Goal: Ask a question

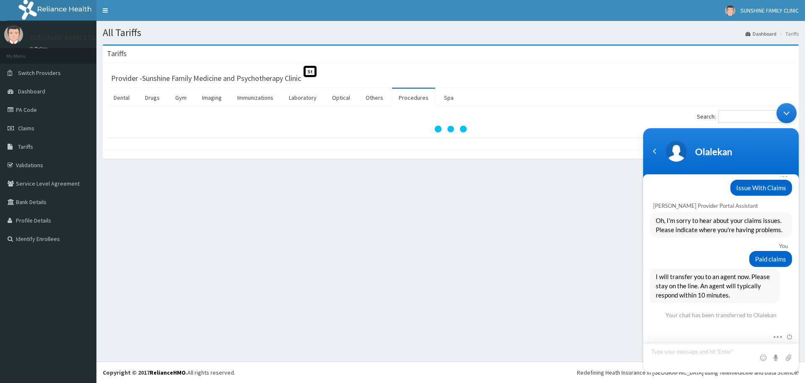
scroll to position [899, 0]
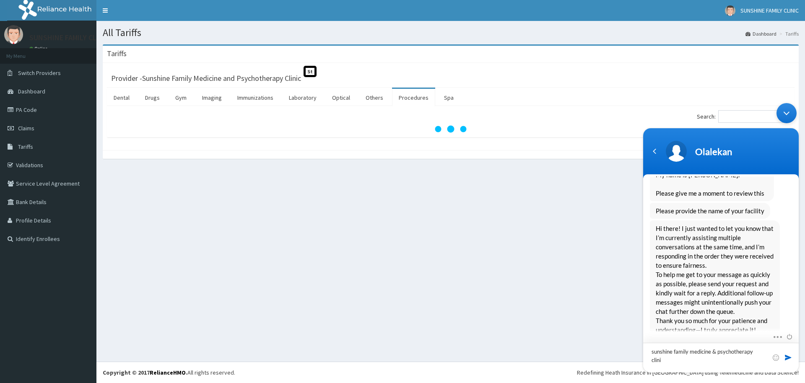
type textarea "sunshine family medicine & psychotherapy clinic"
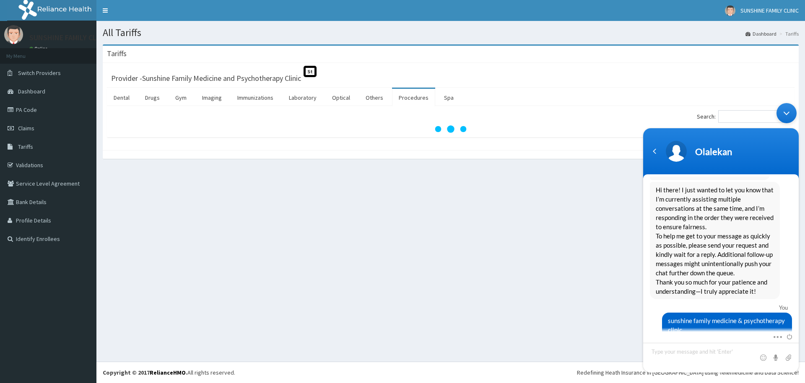
drag, startPoint x: 799, startPoint y: 323, endPoint x: 798, endPoint y: 307, distance: 16.0
click at [798, 307] on body "Olalekan You hy [PERSON_NAME] Provider Portal Assistant Hello ! Welcome to Reli…" at bounding box center [721, 238] width 164 height 278
drag, startPoint x: 799, startPoint y: 316, endPoint x: 800, endPoint y: 302, distance: 13.4
click at [800, 302] on body "Olalekan You hy [PERSON_NAME] Provider Portal Assistant Hello ! Welcome to Reli…" at bounding box center [721, 238] width 164 height 278
drag, startPoint x: 799, startPoint y: 315, endPoint x: 799, endPoint y: 299, distance: 15.5
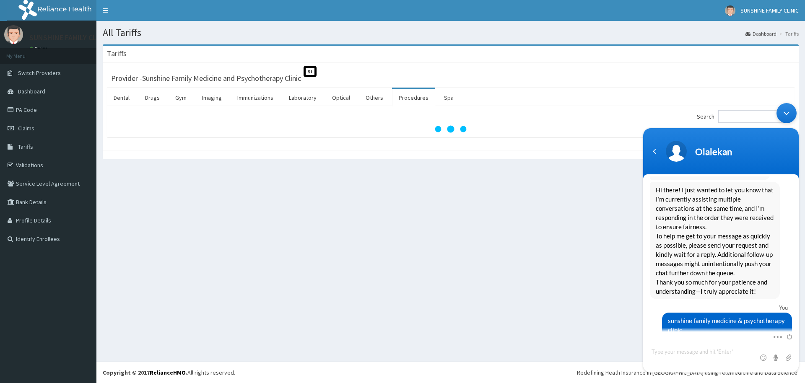
click at [799, 299] on body "Olalekan You hy [PERSON_NAME] Provider Portal Assistant Hello ! Welcome to Reli…" at bounding box center [721, 238] width 164 height 278
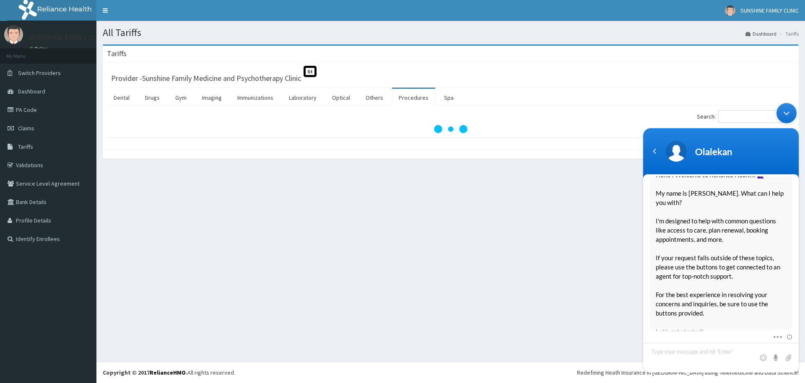
scroll to position [493, 0]
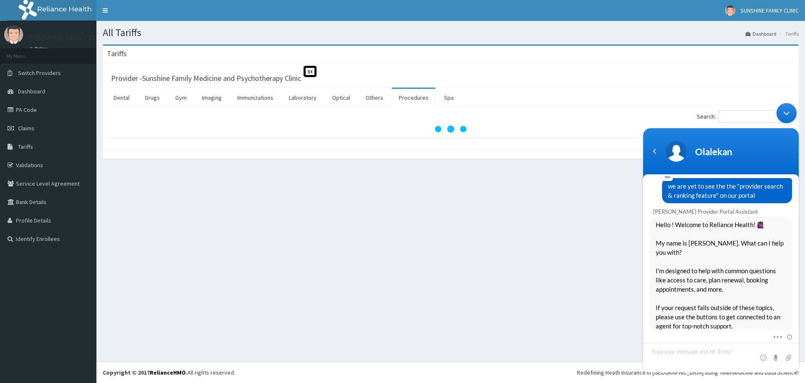
drag, startPoint x: 664, startPoint y: 187, endPoint x: 755, endPoint y: 195, distance: 90.6
click at [755, 195] on div "we are yet to see the the "provider search & ranking feature" on our portal" at bounding box center [727, 190] width 130 height 25
copy span "we are yet to see the the "provider search & ranking feature" on our portal"
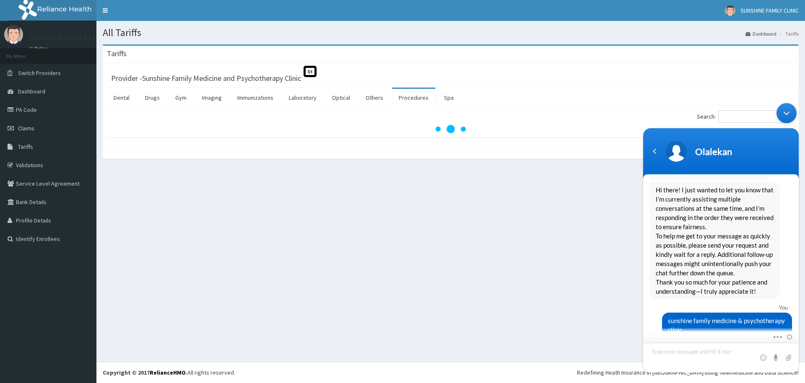
type textarea "we are yet to see the the "provider search & ranking feature" on our portal"
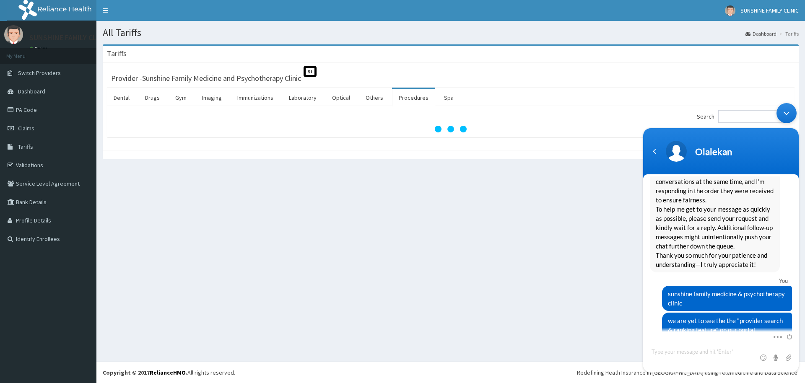
click at [737, 112] on body "Olalekan You hy [PERSON_NAME] Provider Portal Assistant Hello ! Welcome to Reli…" at bounding box center [721, 238] width 164 height 278
